Goal: Task Accomplishment & Management: Manage account settings

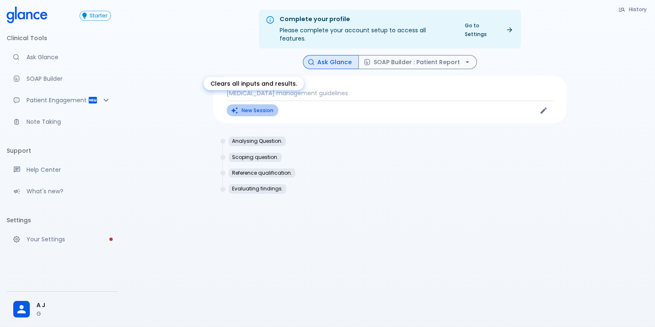
click at [241, 104] on button "New Session" at bounding box center [253, 110] width 52 height 12
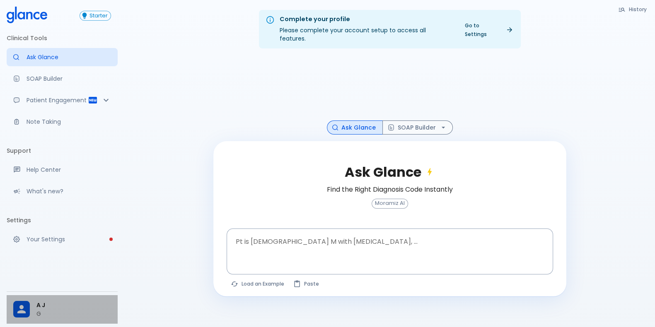
click at [15, 320] on div "A J G" at bounding box center [62, 309] width 111 height 29
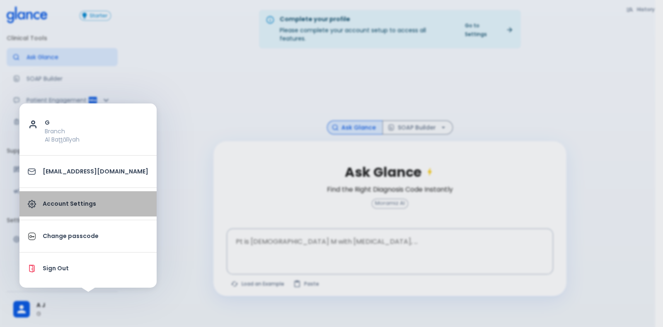
click at [97, 201] on link "Account Settings" at bounding box center [87, 203] width 137 height 25
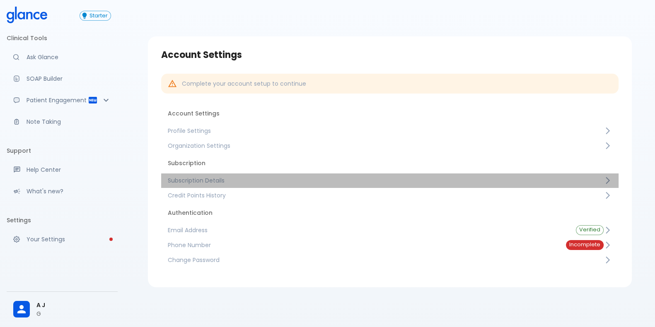
click at [237, 177] on span "Subscription Details" at bounding box center [386, 181] width 436 height 8
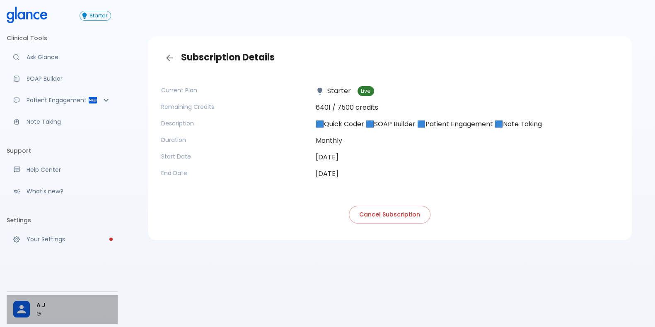
click at [29, 310] on div at bounding box center [21, 309] width 17 height 17
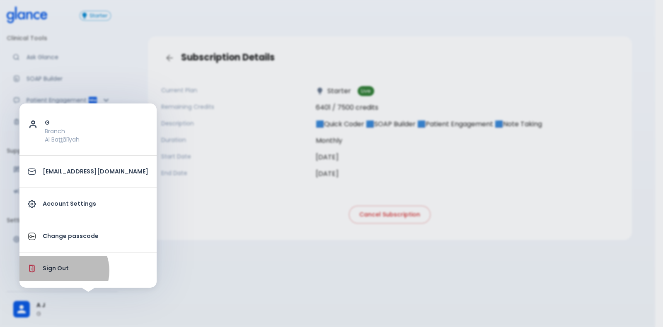
click at [63, 271] on p "Sign Out" at bounding box center [96, 268] width 106 height 9
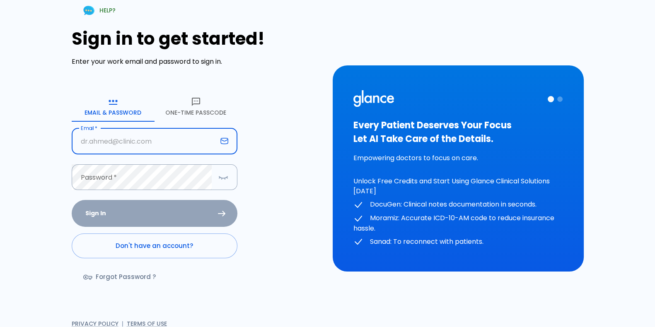
click at [135, 144] on input "Email   *" at bounding box center [144, 141] width 145 height 26
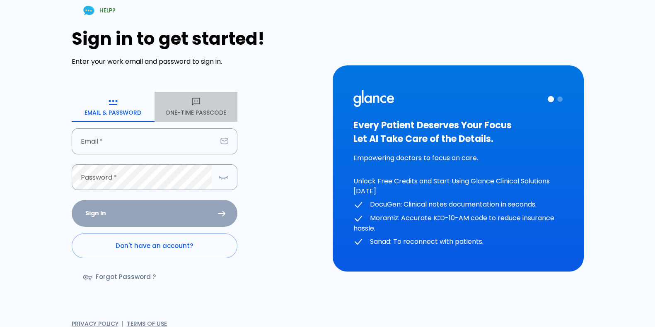
click at [193, 105] on icon "button" at bounding box center [196, 102] width 10 height 10
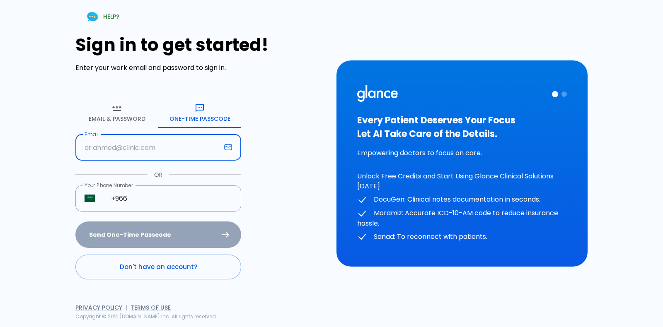
click at [158, 145] on input "Email" at bounding box center [147, 148] width 145 height 26
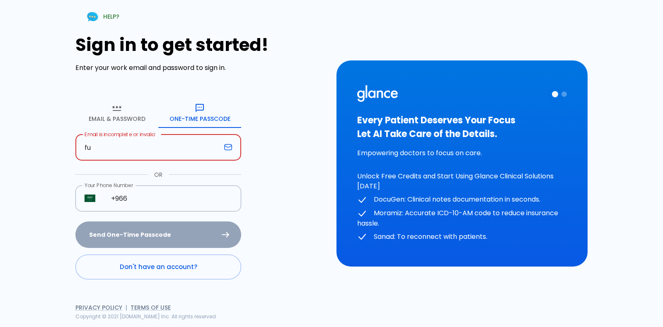
type input "f"
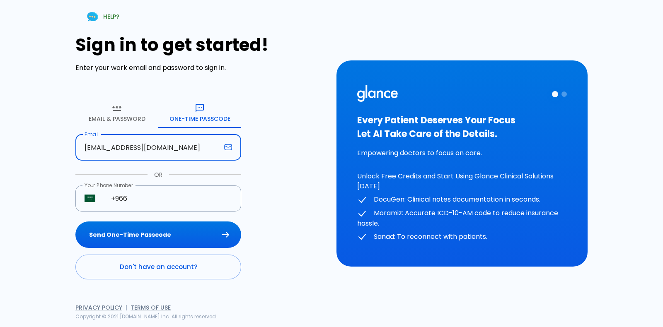
type input "dr.jahhaaf@gmail.com"
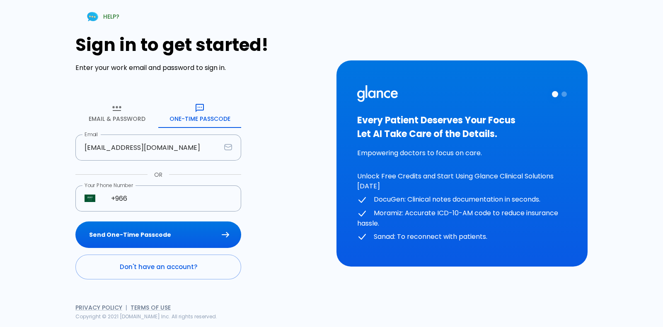
click at [252, 178] on div "Sign in to get started! Enter your work email and password to sign in. Email & …" at bounding box center [200, 157] width 251 height 245
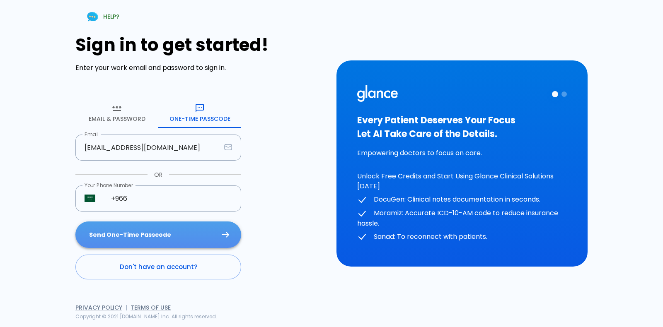
click at [160, 240] on button "Send One-Time Passcode" at bounding box center [158, 235] width 166 height 27
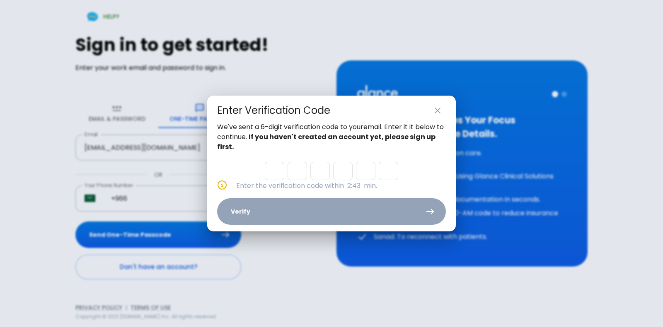
paste input "3"
type input "5"
type input "9"
type input "2"
type input "4"
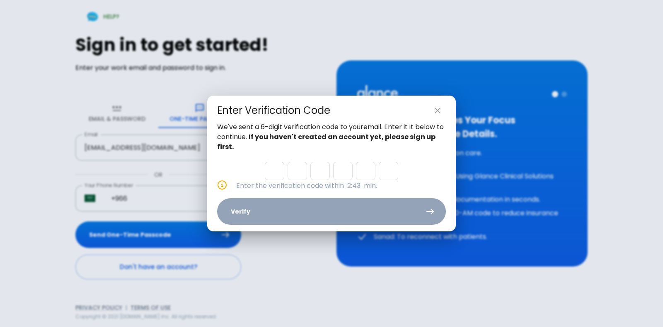
type input "5"
type input "3"
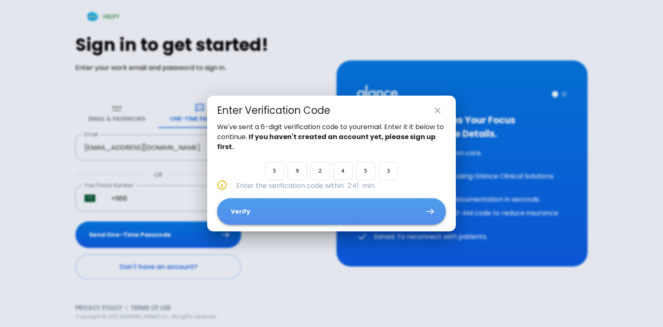
click at [277, 215] on button "Verify" at bounding box center [331, 212] width 229 height 27
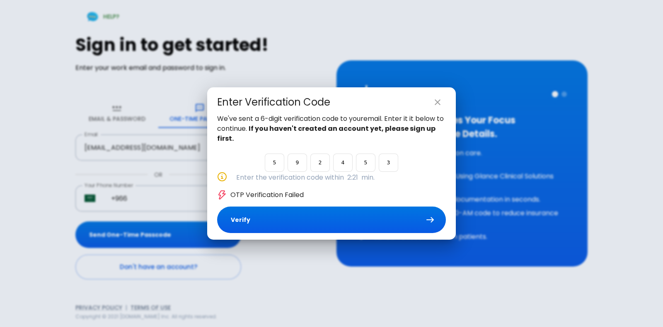
click at [387, 167] on input "3" at bounding box center [388, 163] width 19 height 18
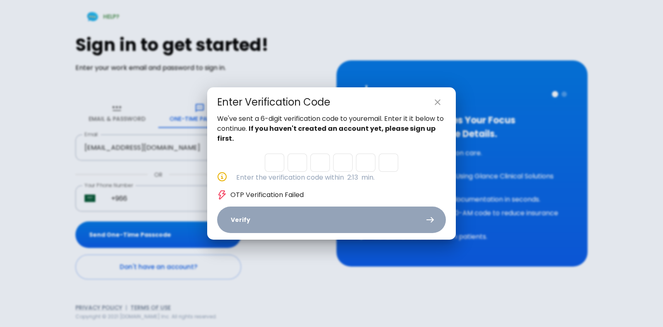
paste input "3"
type input "5"
type input "9"
type input "2"
type input "4"
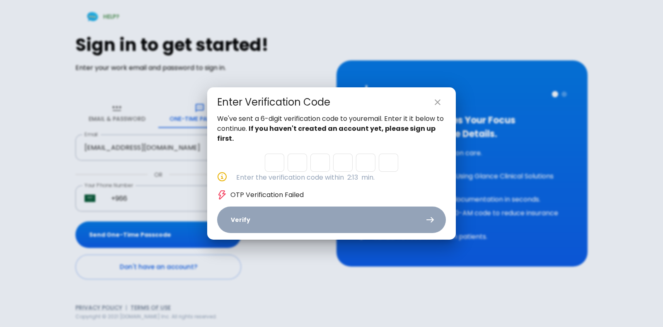
type input "5"
type input "3"
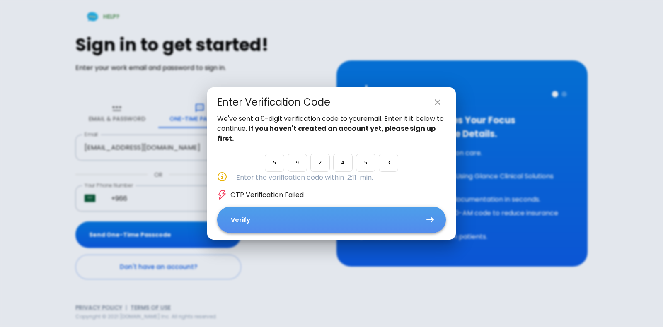
click at [357, 218] on button "Verify" at bounding box center [331, 220] width 229 height 27
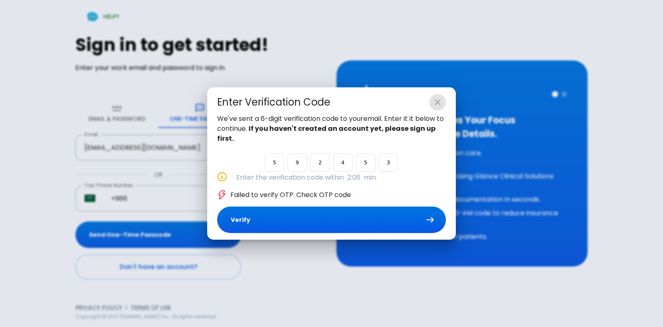
click at [441, 104] on icon "close" at bounding box center [438, 102] width 10 height 10
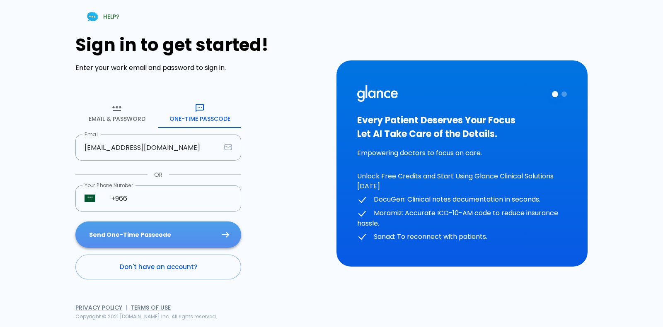
click at [179, 236] on button "Send One-Time Passcode" at bounding box center [158, 235] width 166 height 27
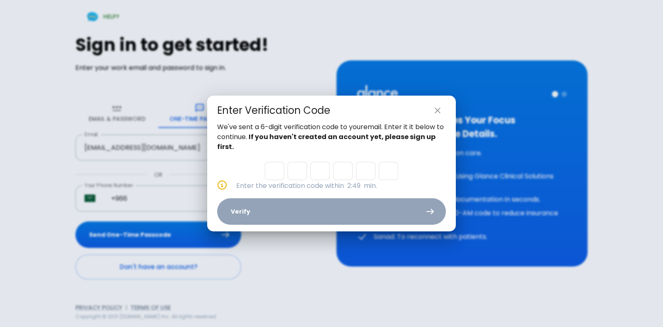
paste input "6"
type input "9"
type input "8"
type input "4"
type input "1"
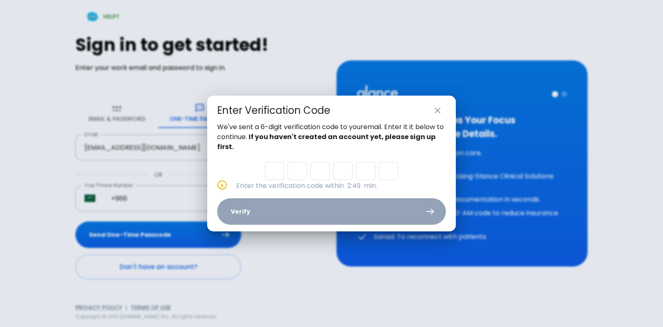
type input "2"
type input "6"
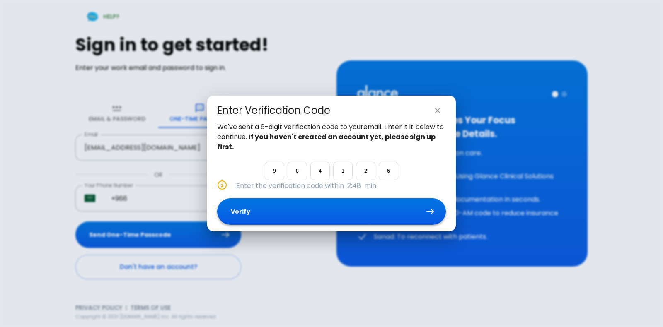
click at [263, 213] on button "Verify" at bounding box center [331, 212] width 229 height 27
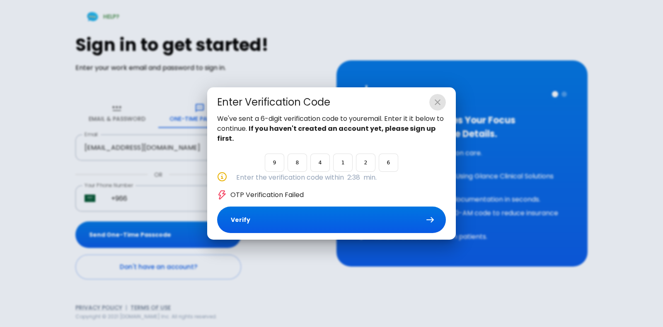
click at [435, 100] on icon "close" at bounding box center [438, 102] width 6 height 6
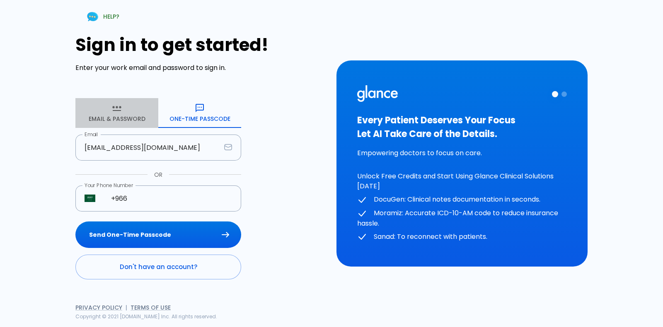
click at [136, 119] on button "Email & Password" at bounding box center [116, 113] width 83 height 30
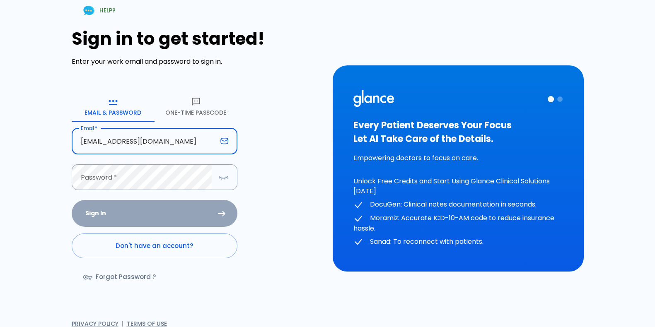
click at [158, 138] on input "dr.jahhaaf@gmail.com" at bounding box center [144, 141] width 145 height 26
click at [0, 228] on div "HELP? Sign in to get started! Enter your work email and password to sign in. Em…" at bounding box center [327, 168] width 655 height 337
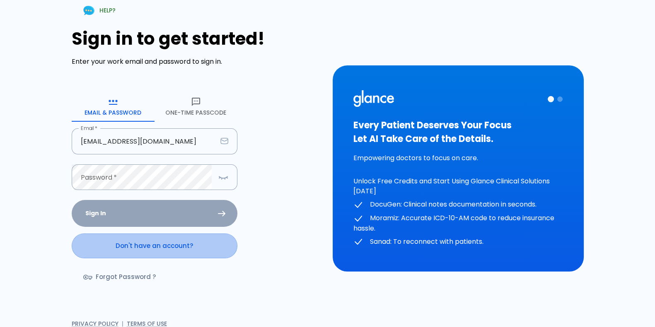
click at [152, 249] on link "Don't have an account?" at bounding box center [155, 246] width 166 height 25
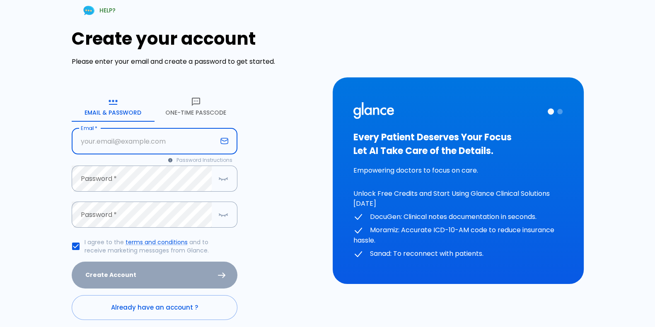
click at [155, 136] on input "Email   *" at bounding box center [144, 141] width 145 height 26
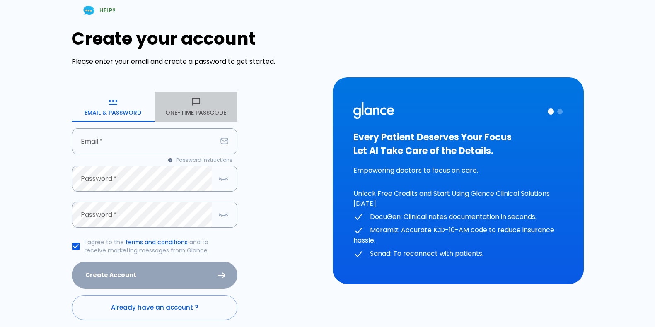
click at [171, 110] on button "One-Time Passcode" at bounding box center [196, 107] width 83 height 30
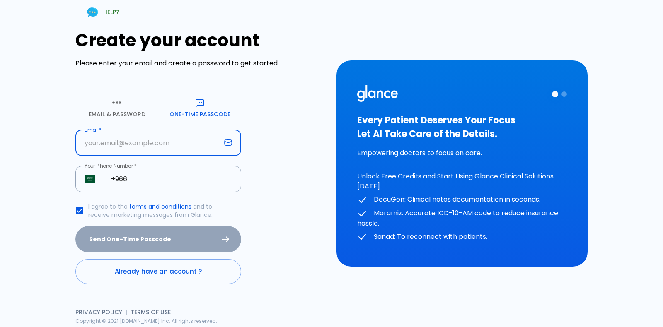
click at [192, 136] on input "Email   *" at bounding box center [147, 143] width 145 height 26
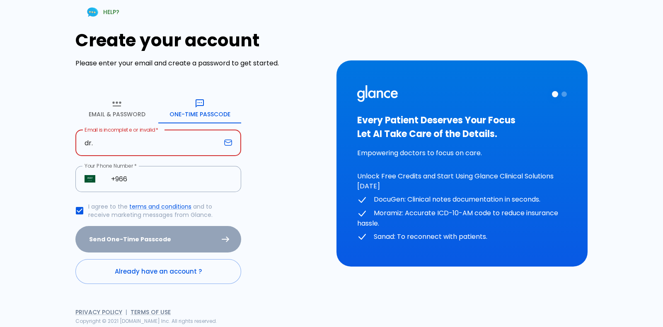
type input "dr.jahhaaf@gmail.com"
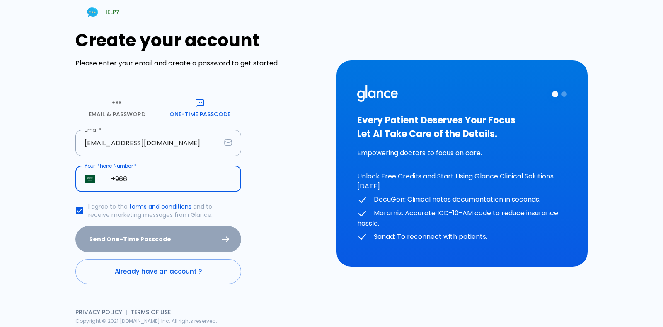
click at [202, 185] on input "+966" at bounding box center [171, 179] width 139 height 26
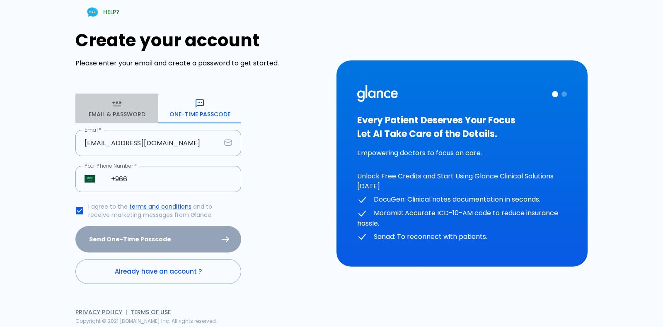
click at [128, 114] on button "Email & Password" at bounding box center [116, 109] width 83 height 30
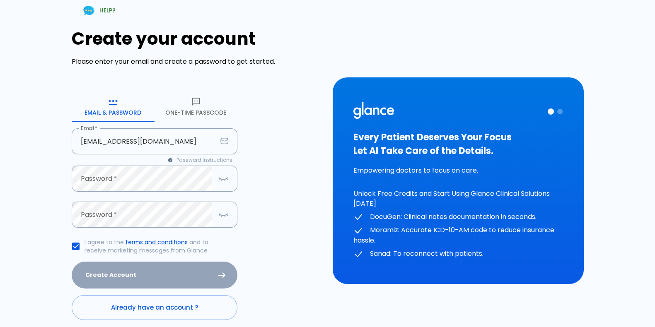
scroll to position [34, 0]
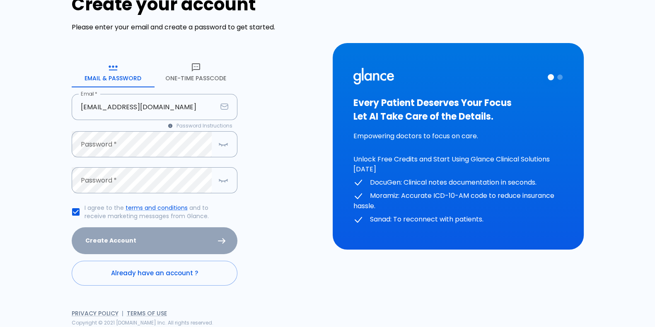
click at [187, 276] on link "Already have an account ?" at bounding box center [155, 273] width 166 height 25
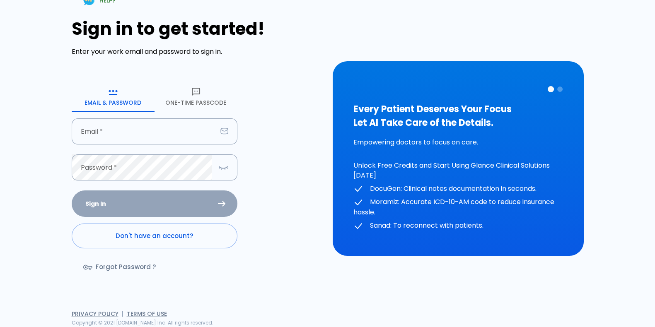
scroll to position [10, 0]
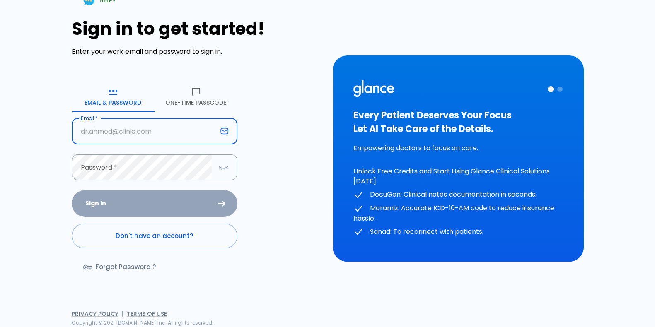
click at [155, 133] on input "Email   *" at bounding box center [144, 132] width 145 height 26
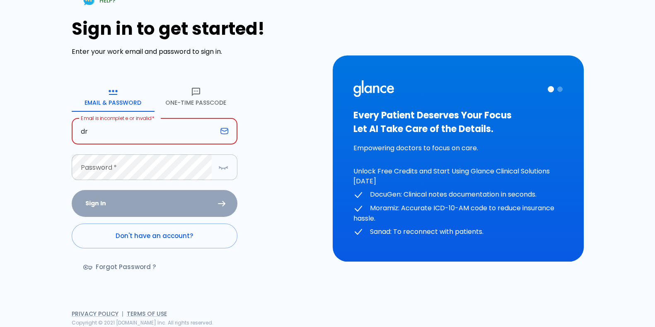
type input "dr.jahhaaf@gmail.com"
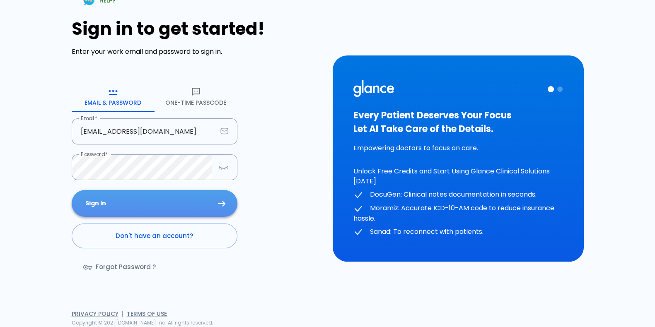
click at [199, 203] on button "Sign In" at bounding box center [155, 203] width 166 height 27
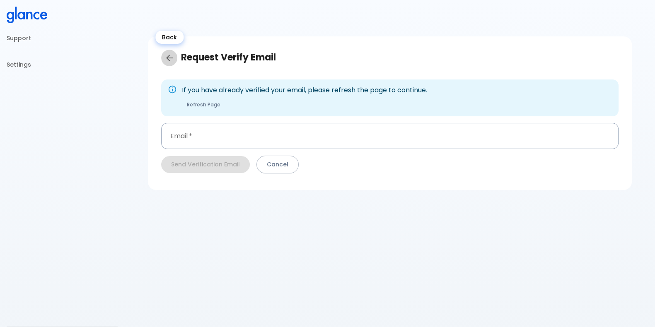
click at [165, 55] on icon "Back" at bounding box center [170, 58] width 10 height 10
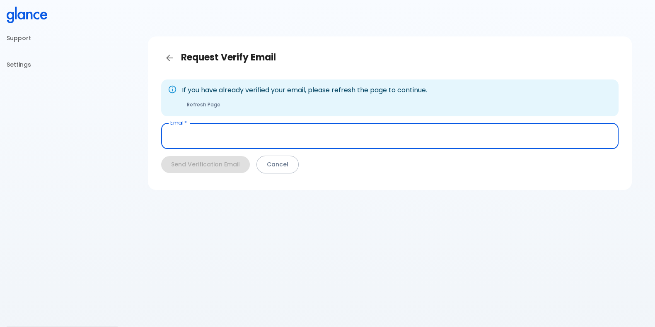
click at [288, 126] on input "Email   *" at bounding box center [390, 136] width 458 height 26
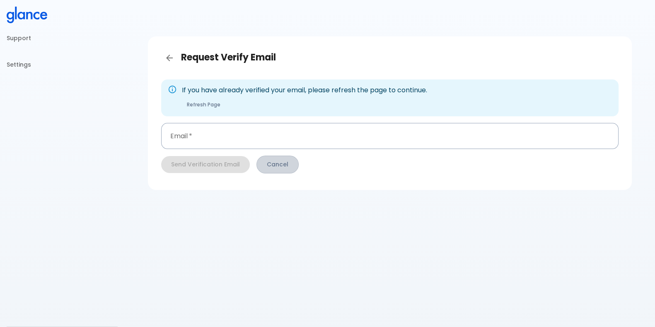
click at [278, 165] on button "Cancel" at bounding box center [278, 165] width 42 height 18
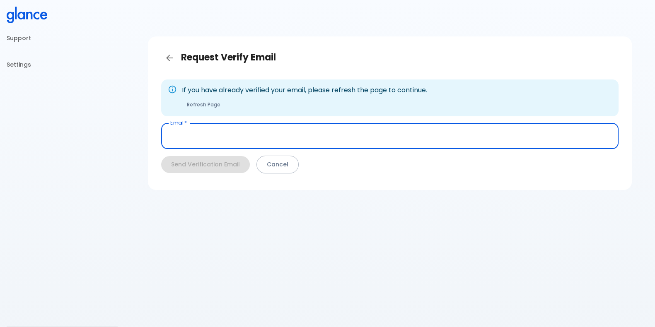
click at [258, 136] on input "Email   *" at bounding box center [390, 136] width 458 height 26
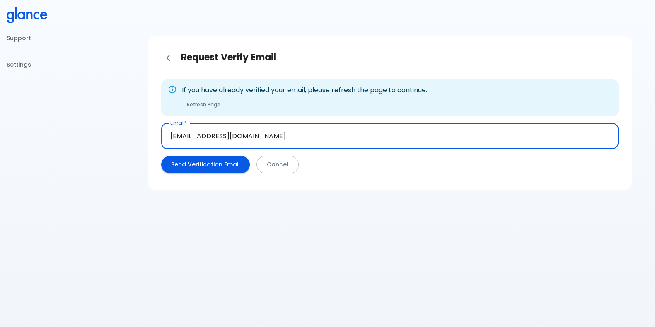
type input "dr.jahhaaf@gmail.com"
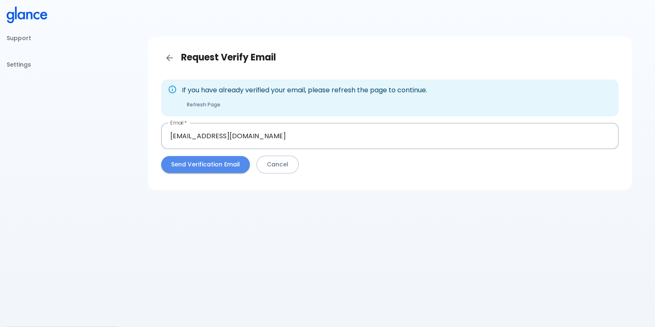
click at [213, 162] on button "Send Verification Email" at bounding box center [205, 164] width 89 height 17
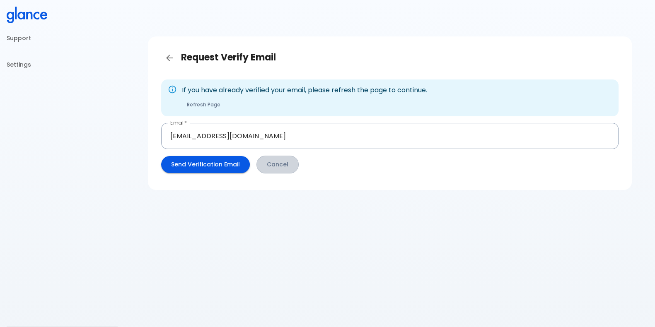
click at [283, 167] on button "Cancel" at bounding box center [278, 165] width 42 height 18
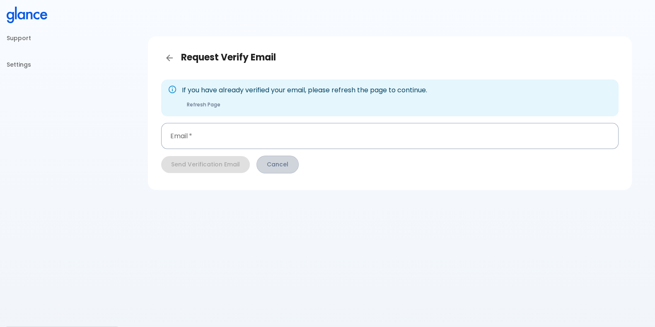
click at [283, 167] on button "Cancel" at bounding box center [278, 165] width 42 height 18
click at [27, 19] on icon at bounding box center [27, 15] width 41 height 17
click at [29, 39] on li "Support" at bounding box center [62, 38] width 111 height 20
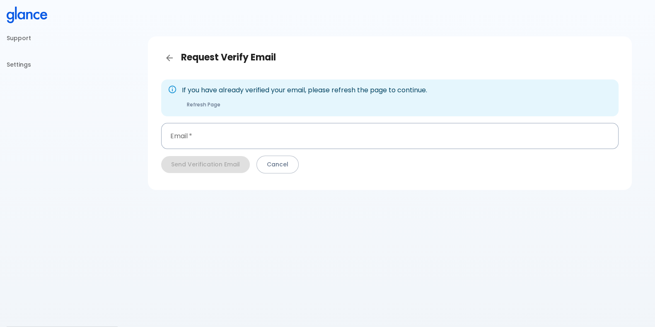
click at [22, 60] on li "Settings" at bounding box center [62, 65] width 111 height 20
click at [615, 238] on div "Request Verify Email If you have already verified your email, please refresh th…" at bounding box center [389, 173] width 531 height 347
click at [275, 171] on button "Cancel" at bounding box center [278, 165] width 42 height 18
click at [36, 13] on icon at bounding box center [36, 16] width 6 height 8
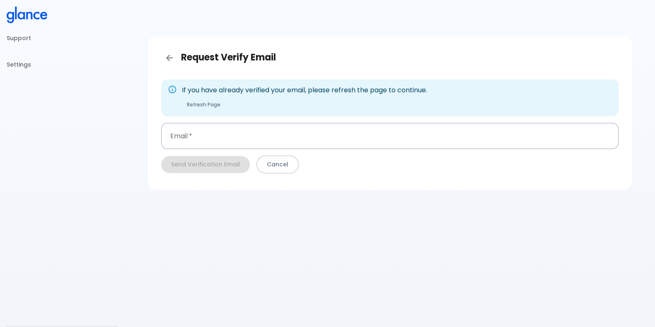
click at [36, 13] on icon at bounding box center [36, 16] width 6 height 8
click at [23, 40] on li "Support" at bounding box center [62, 38] width 111 height 20
click at [398, 206] on div "Request Verify Email If you have already verified your email, please refresh th…" at bounding box center [389, 173] width 531 height 347
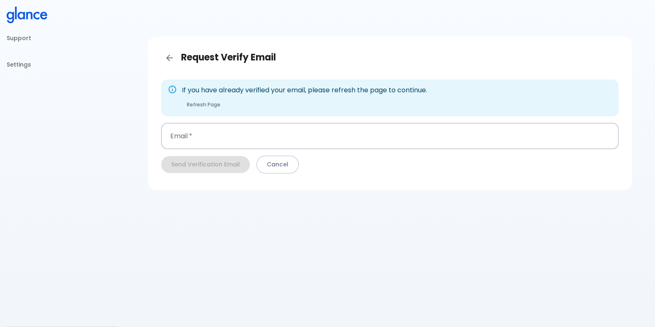
click at [548, 206] on div "Request Verify Email If you have already verified your email, please refresh th…" at bounding box center [389, 173] width 531 height 347
click at [21, 128] on div "Support Settings" at bounding box center [62, 163] width 124 height 327
